Goal: Communication & Community: Participate in discussion

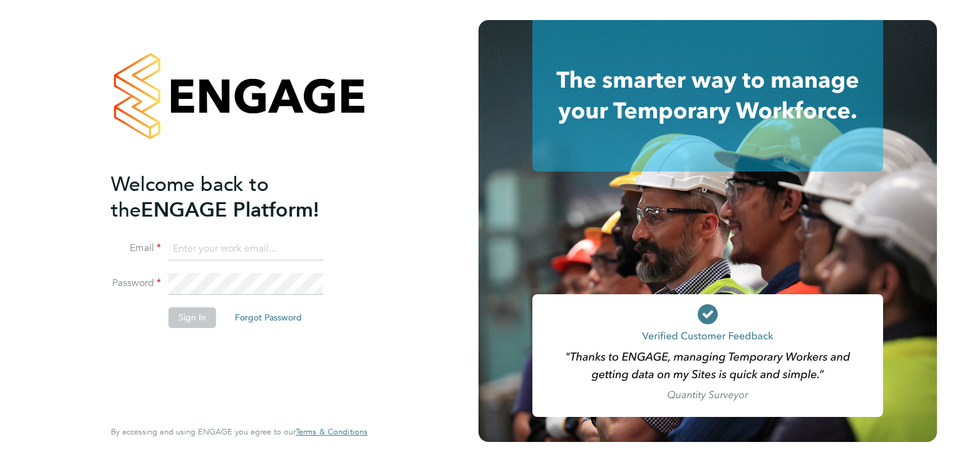
type input "steve.shine@trevettgroup.com"
click at [209, 316] on button "Sign In" at bounding box center [192, 318] width 48 height 20
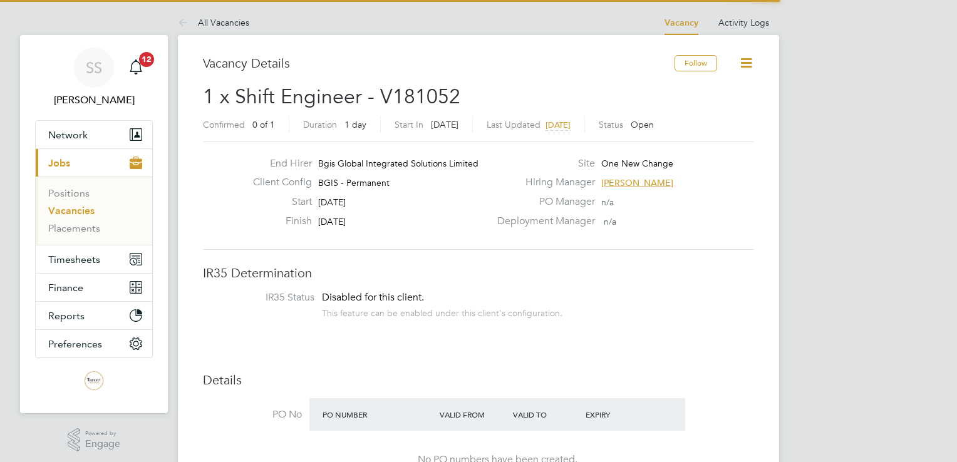
scroll to position [37, 88]
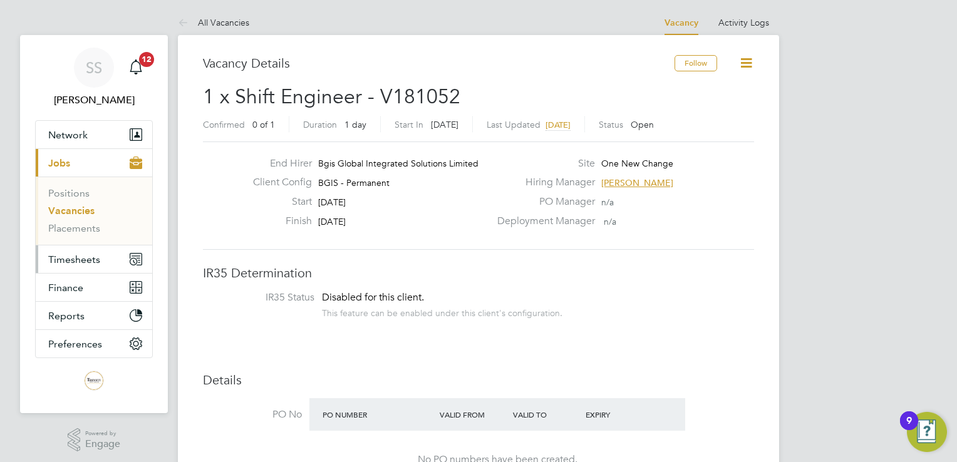
click at [75, 262] on span "Timesheets" at bounding box center [74, 260] width 52 height 12
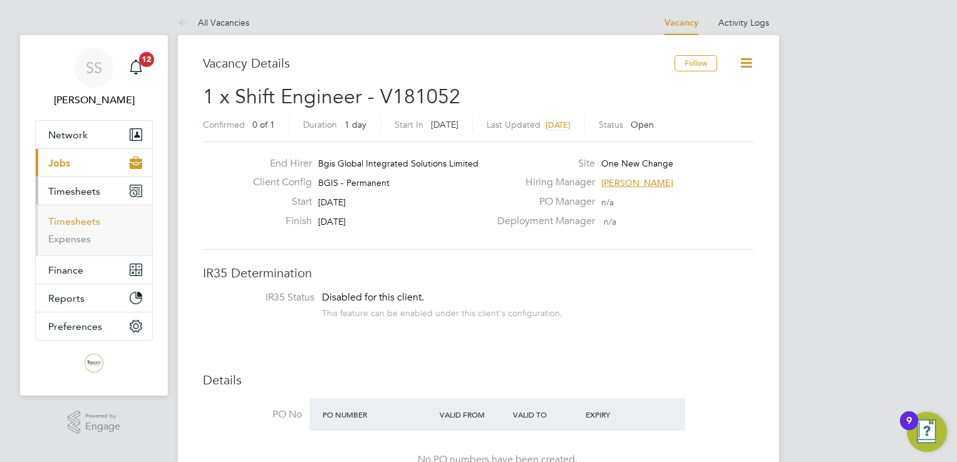
click at [89, 220] on link "Timesheets" at bounding box center [74, 221] width 52 height 12
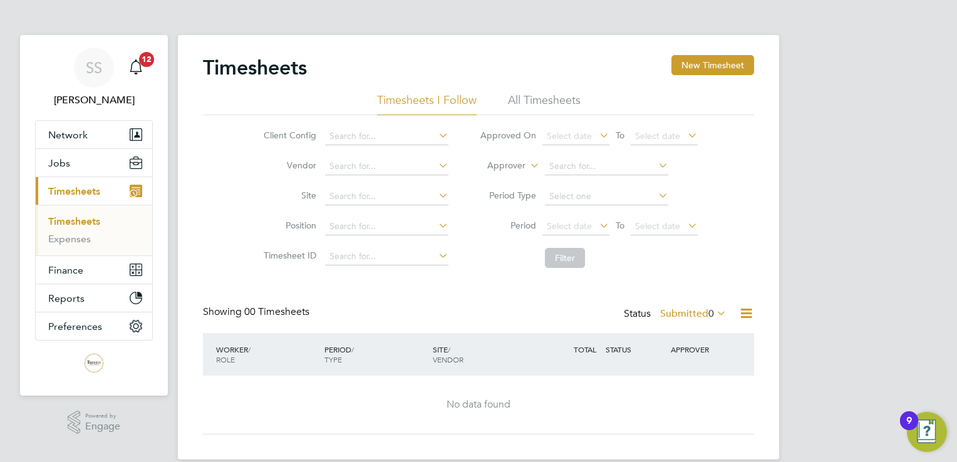
click at [571, 101] on li "All Timesheets" at bounding box center [544, 104] width 73 height 23
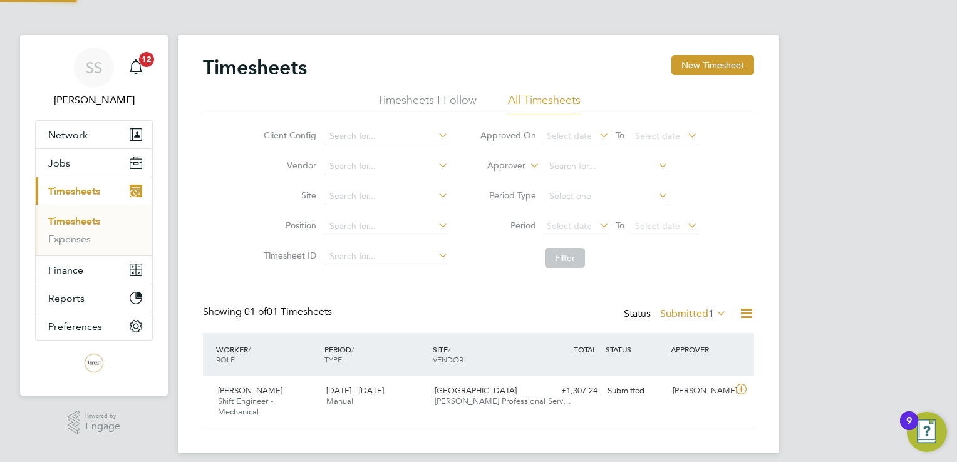
scroll to position [31, 109]
click at [335, 393] on span "[DATE] - [DATE]" at bounding box center [355, 390] width 58 height 11
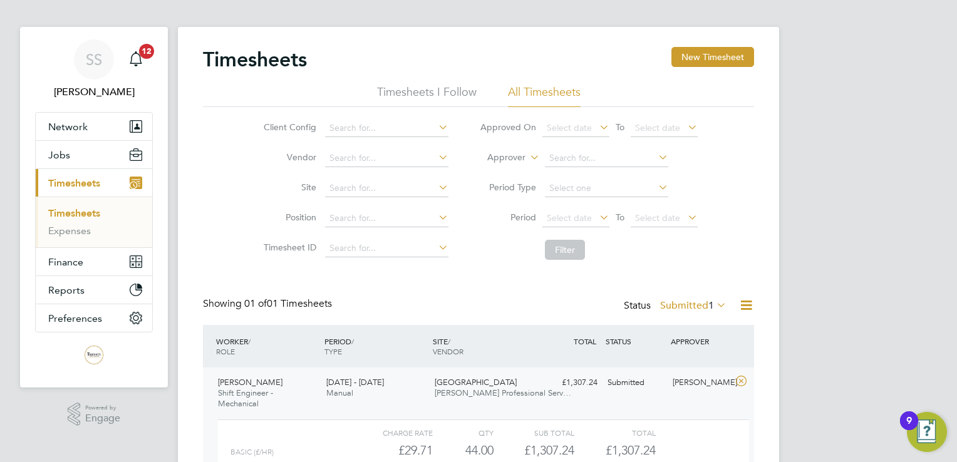
scroll to position [125, 0]
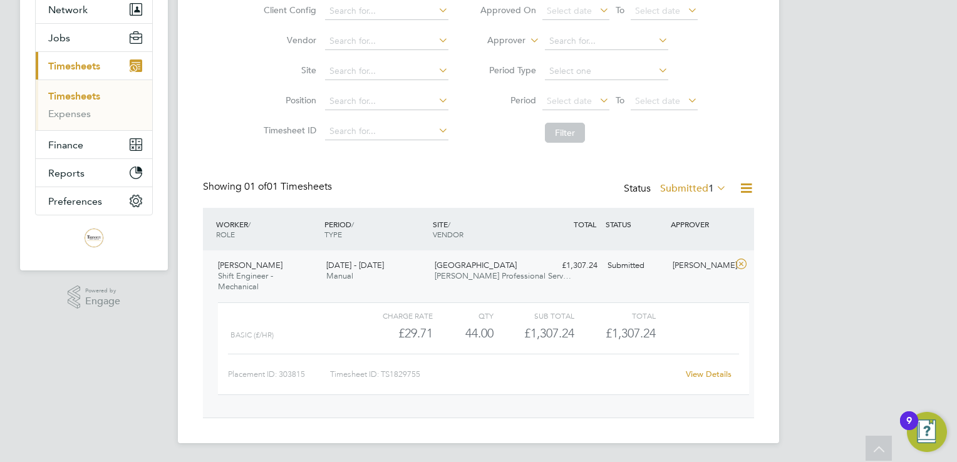
click at [724, 373] on link "View Details" at bounding box center [709, 374] width 46 height 11
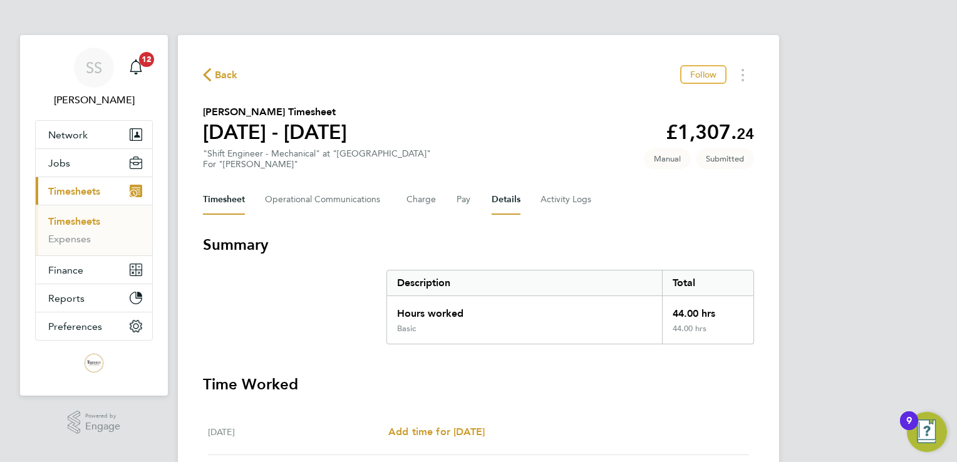
click at [512, 199] on button "Details" at bounding box center [506, 200] width 29 height 30
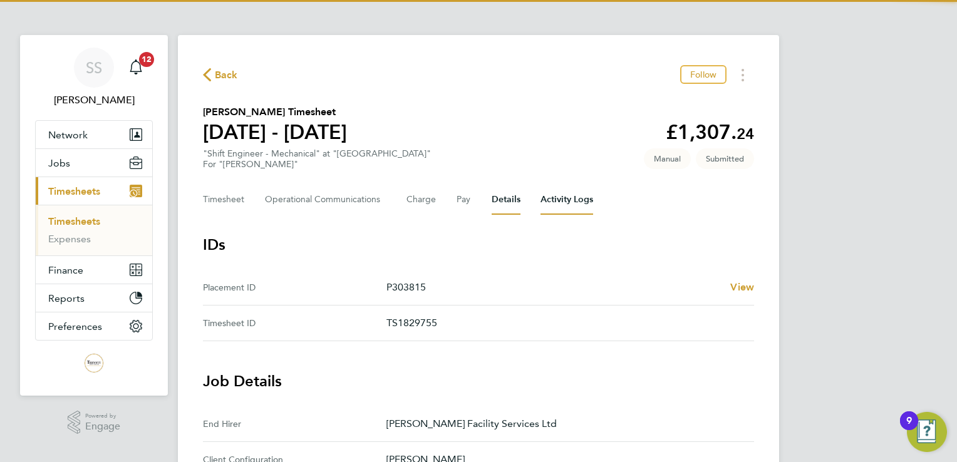
click at [561, 197] on Logs-tab "Activity Logs" at bounding box center [567, 200] width 53 height 30
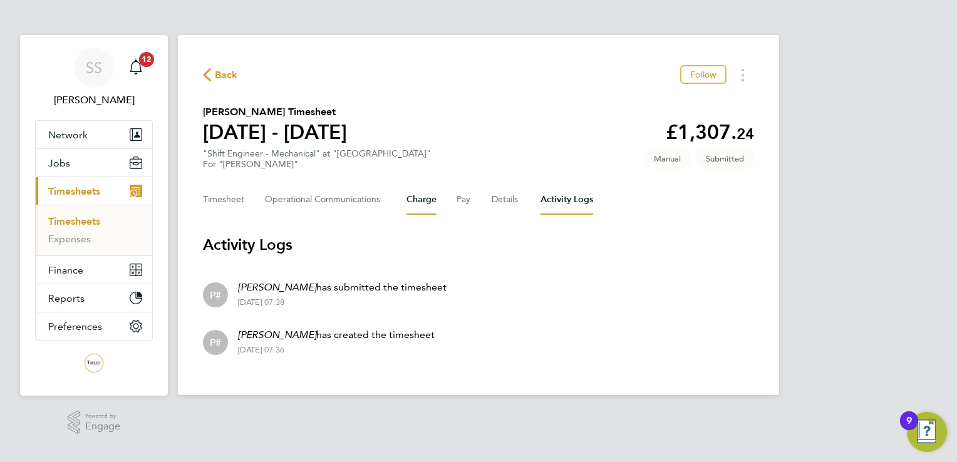
click at [420, 201] on button "Charge" at bounding box center [422, 200] width 30 height 30
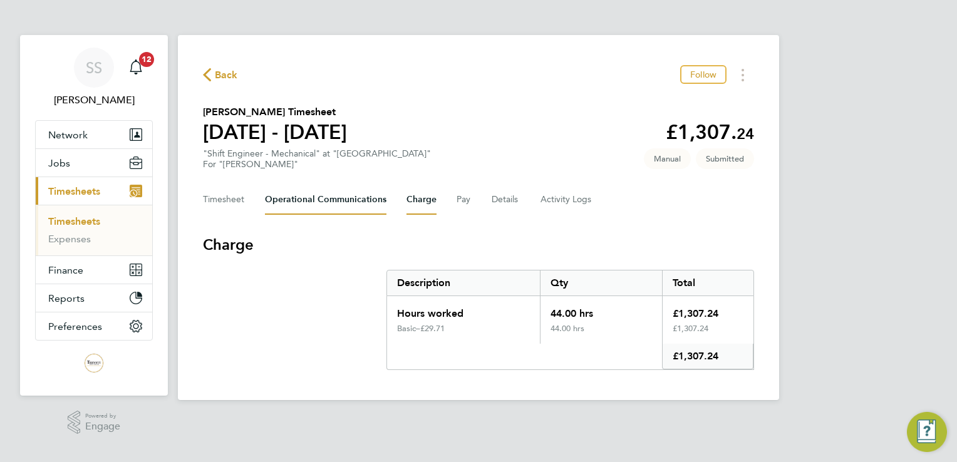
click at [289, 207] on Communications-tab "Operational Communications" at bounding box center [326, 200] width 122 height 30
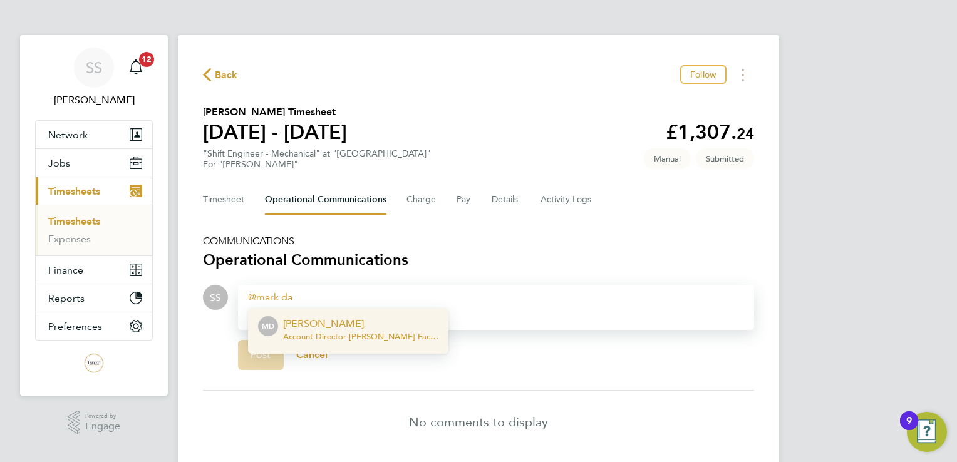
click at [332, 332] on span "Account Director - [PERSON_NAME] Facility Services Ltd" at bounding box center [360, 337] width 155 height 10
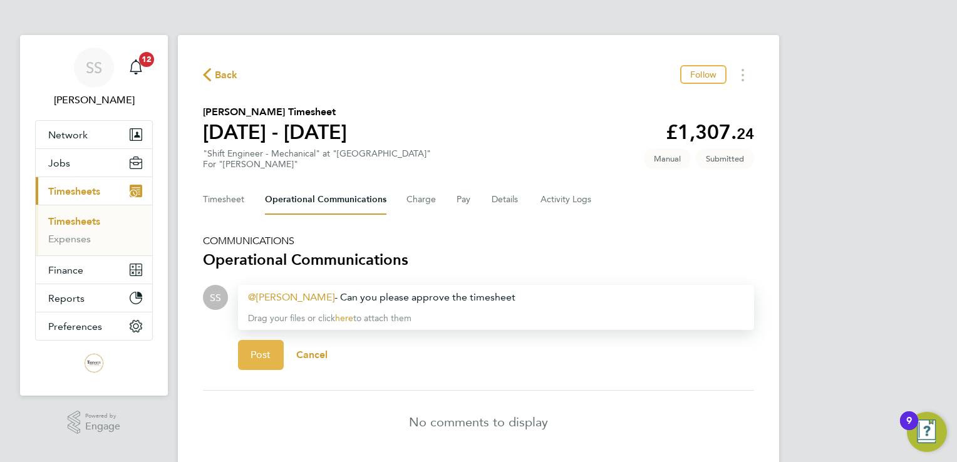
click at [251, 356] on span "Post" at bounding box center [261, 355] width 21 height 13
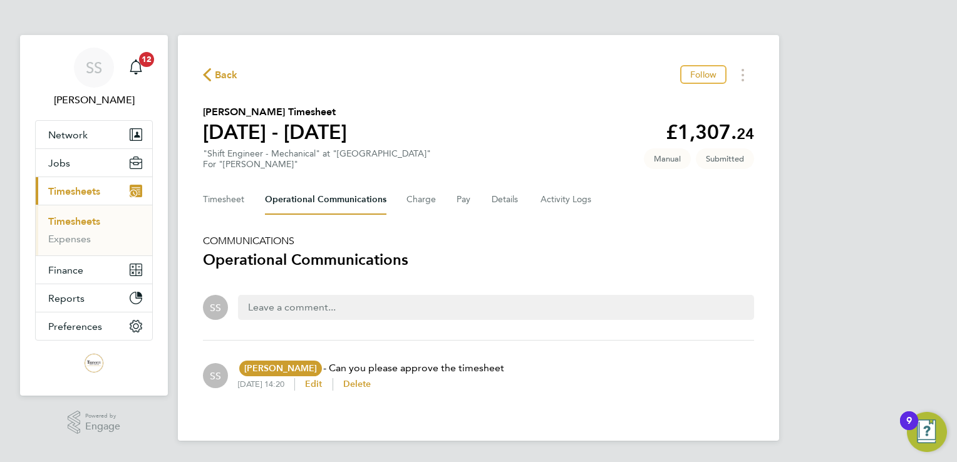
click at [215, 81] on span "Back" at bounding box center [226, 75] width 23 height 15
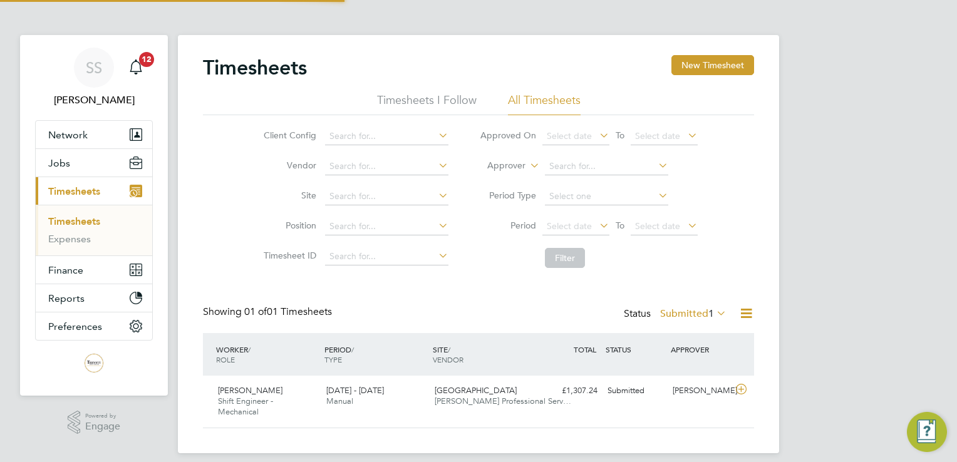
scroll to position [31, 109]
